Goal: Check status: Check status

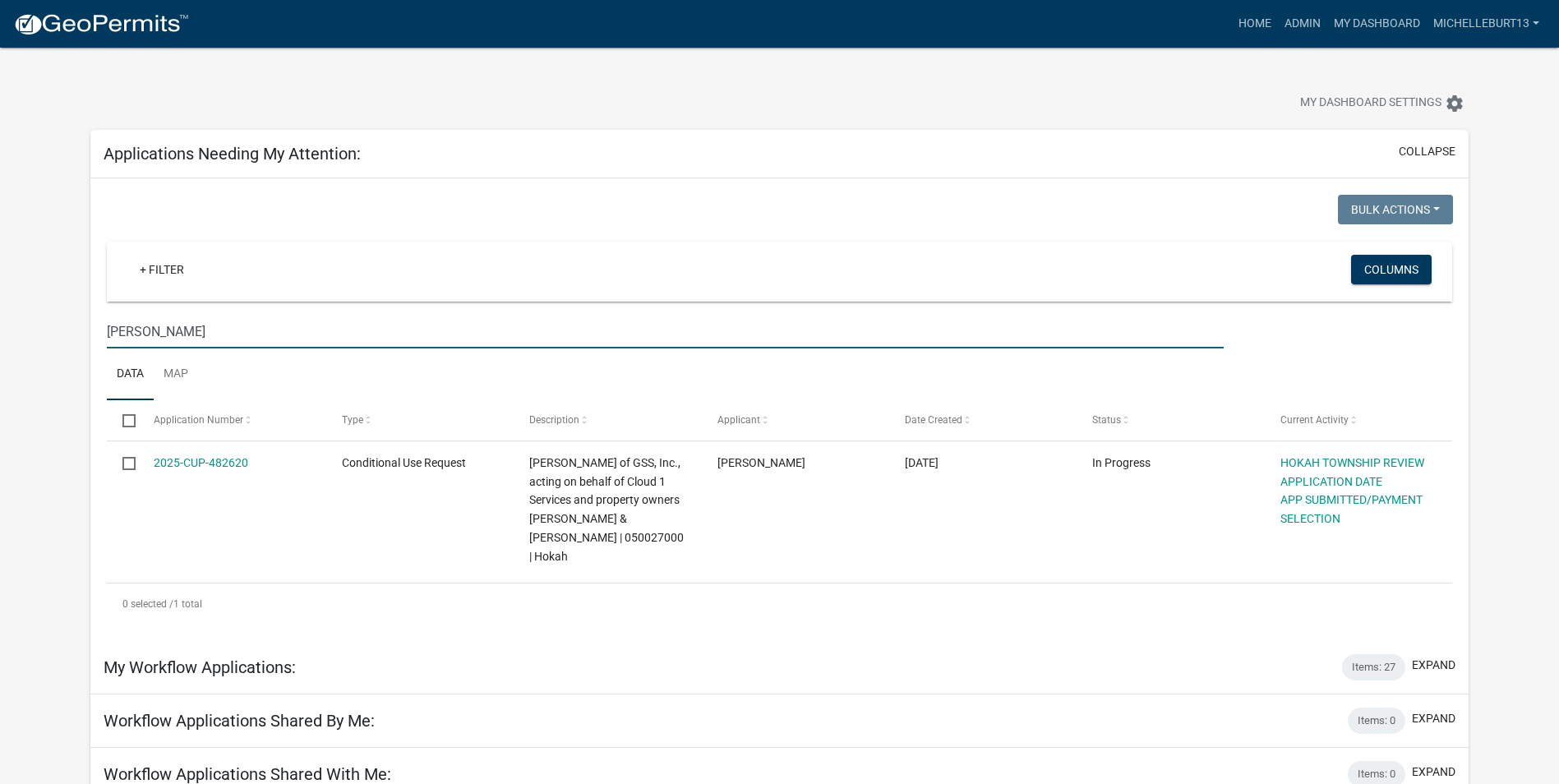
click at [177, 337] on input "[PERSON_NAME]" at bounding box center [665, 331] width 1116 height 34
type input "H"
type input "[PERSON_NAME]"
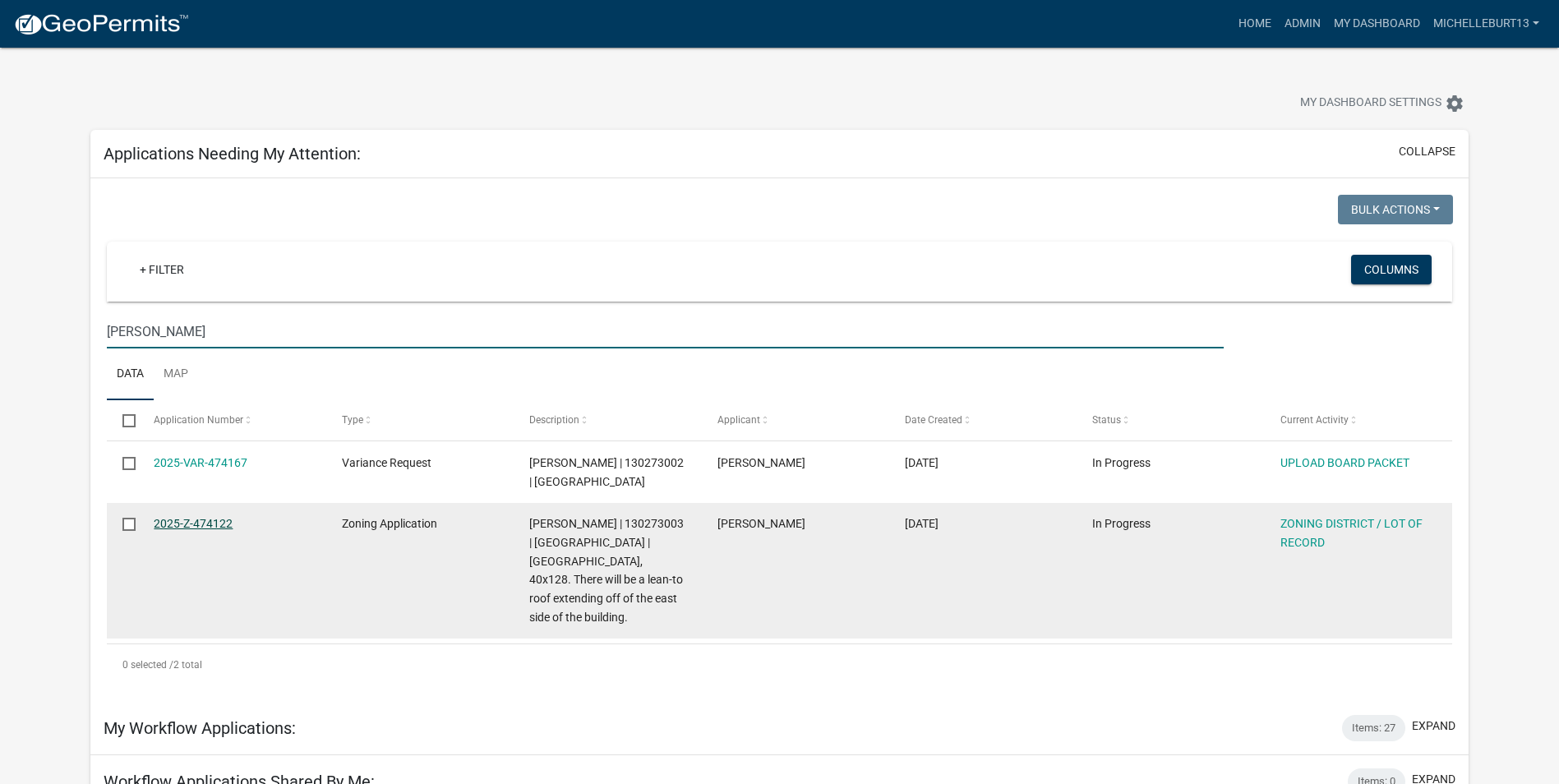
click at [200, 514] on datatable-body-cell "2025-Z-474122" at bounding box center [231, 570] width 188 height 136
click at [206, 520] on link "2025-Z-474122" at bounding box center [193, 523] width 79 height 13
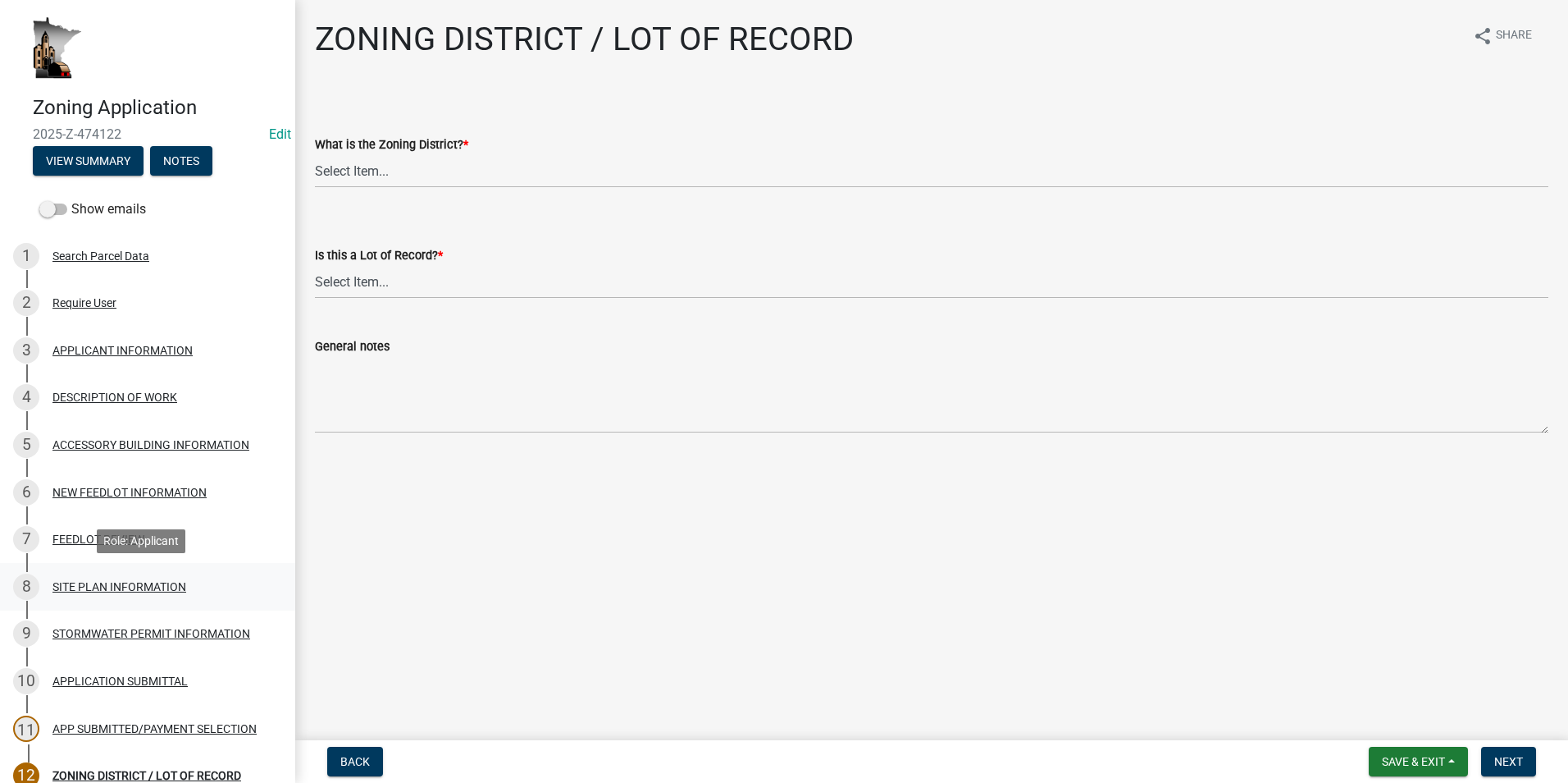
click at [159, 575] on div "8 SITE PLAN INFORMATION" at bounding box center [141, 586] width 255 height 26
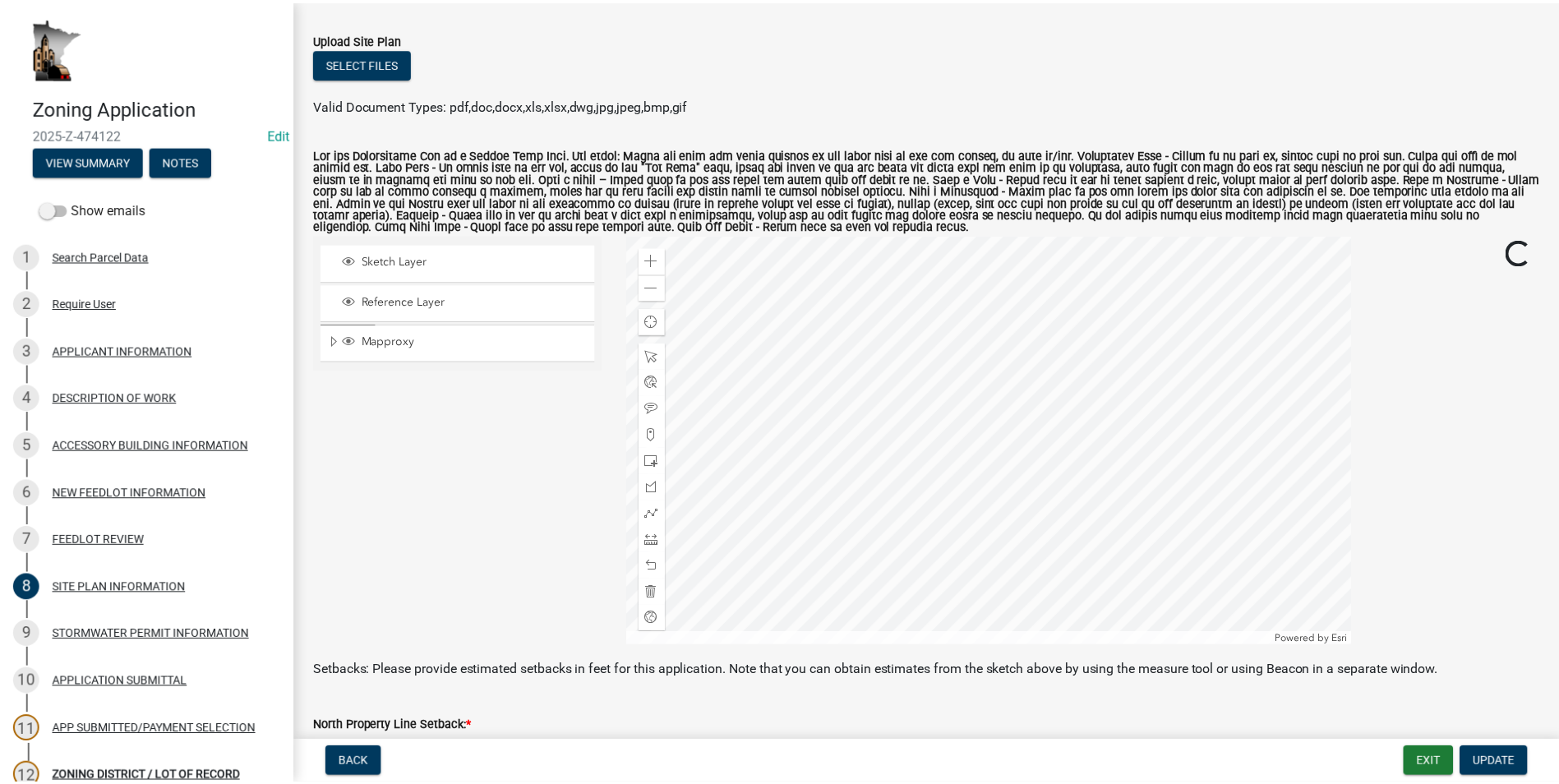
scroll to position [164, 0]
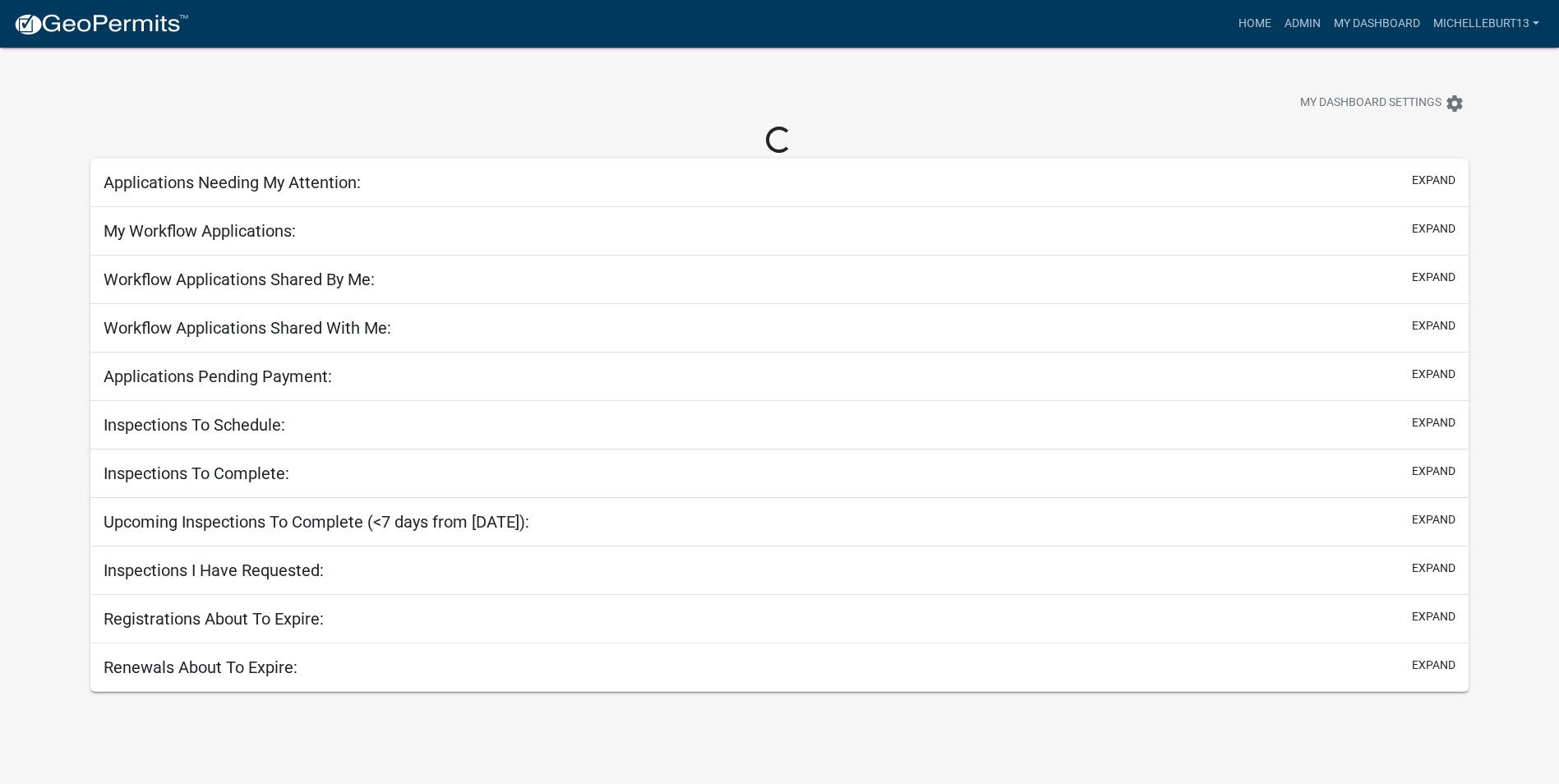
select select "3: 100"
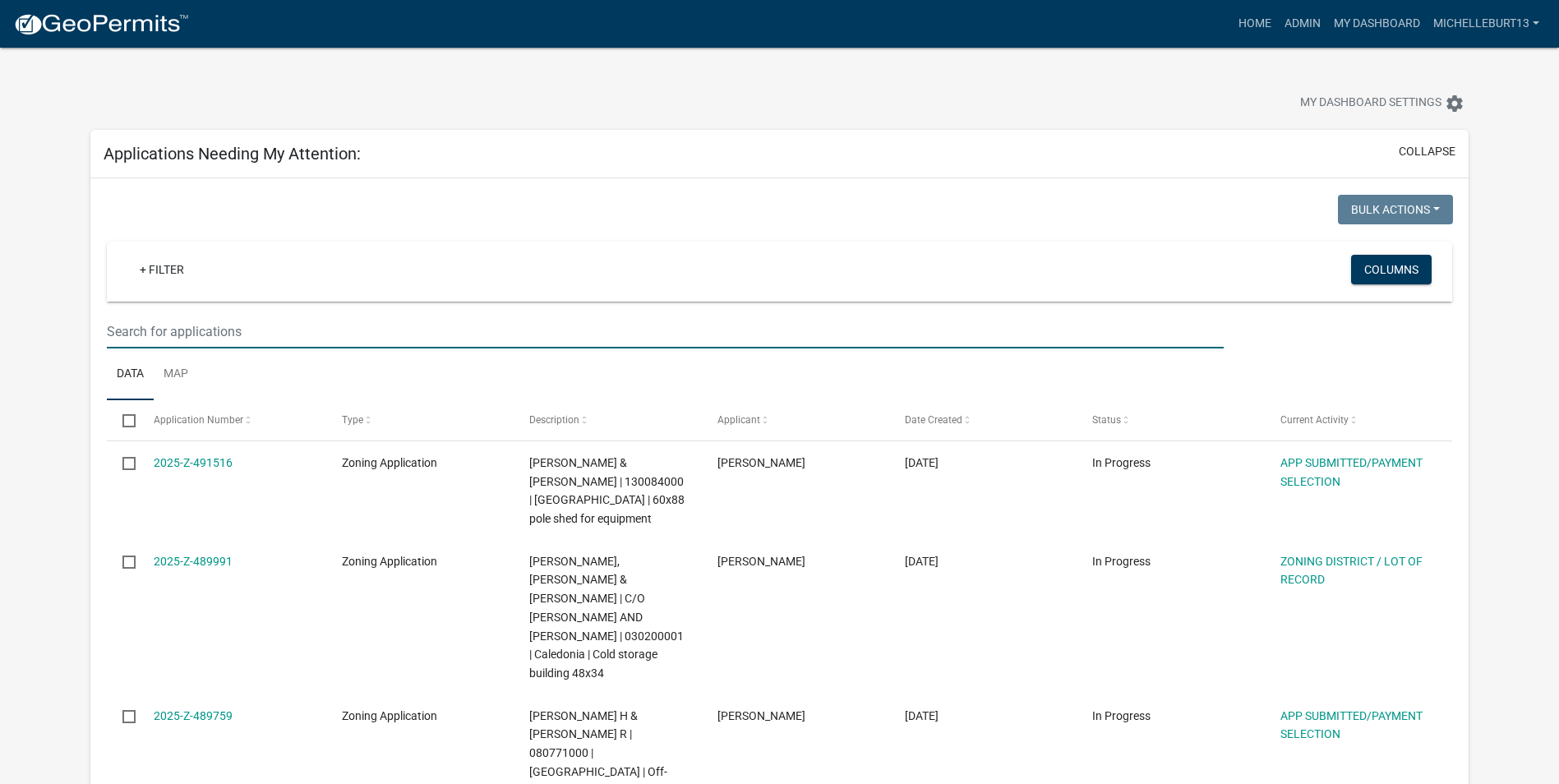
click at [184, 329] on input "text" at bounding box center [665, 331] width 1116 height 34
type input "[PERSON_NAME]"
